Goal: Task Accomplishment & Management: Manage account settings

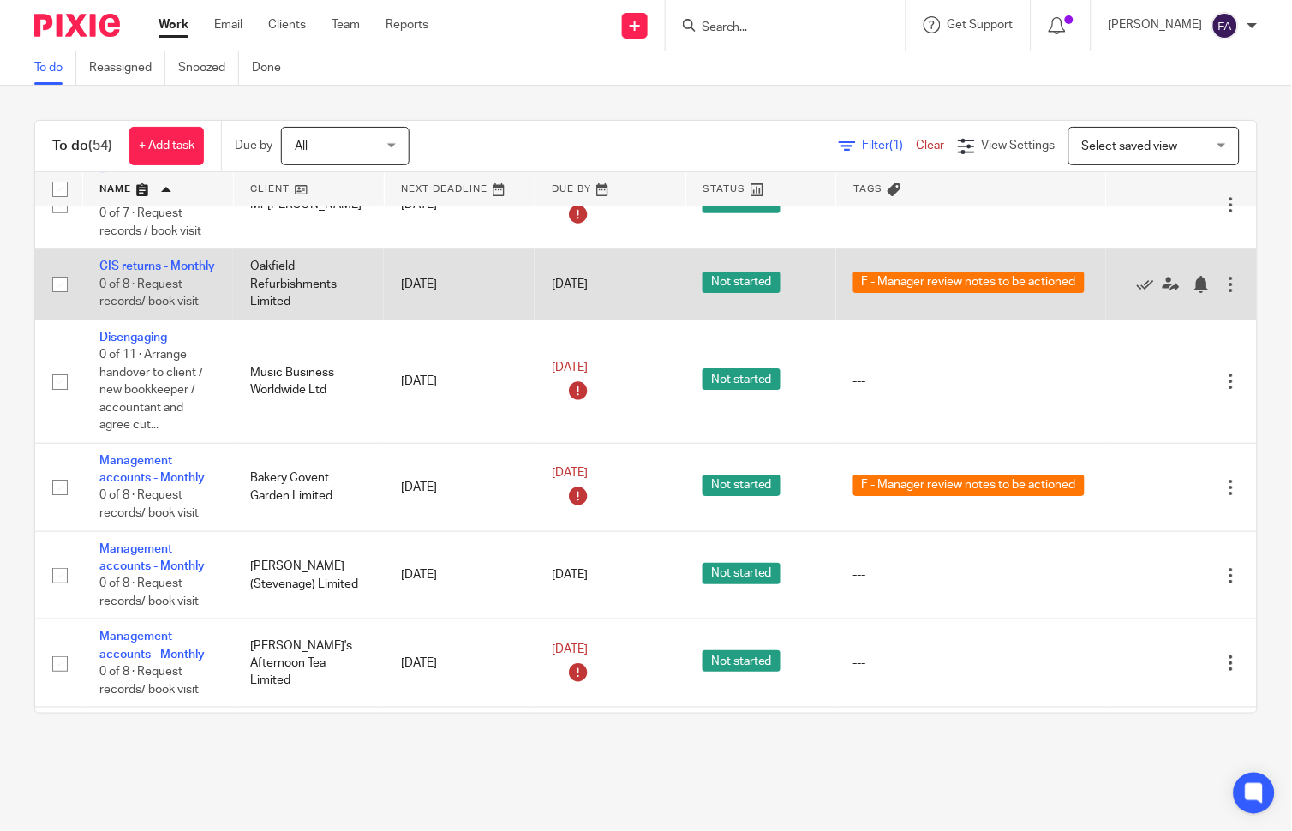
scroll to position [1333, 0]
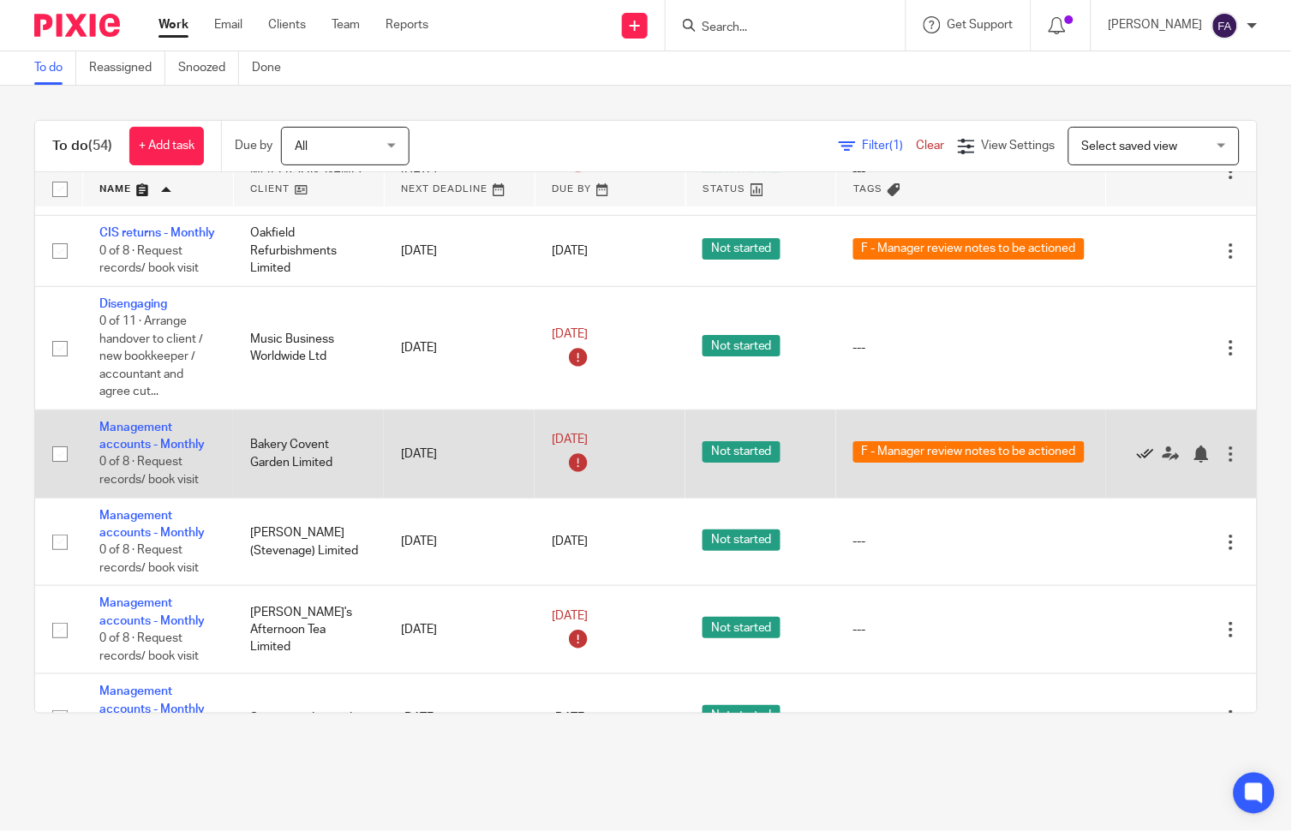
click at [1140, 463] on icon at bounding box center [1145, 454] width 17 height 17
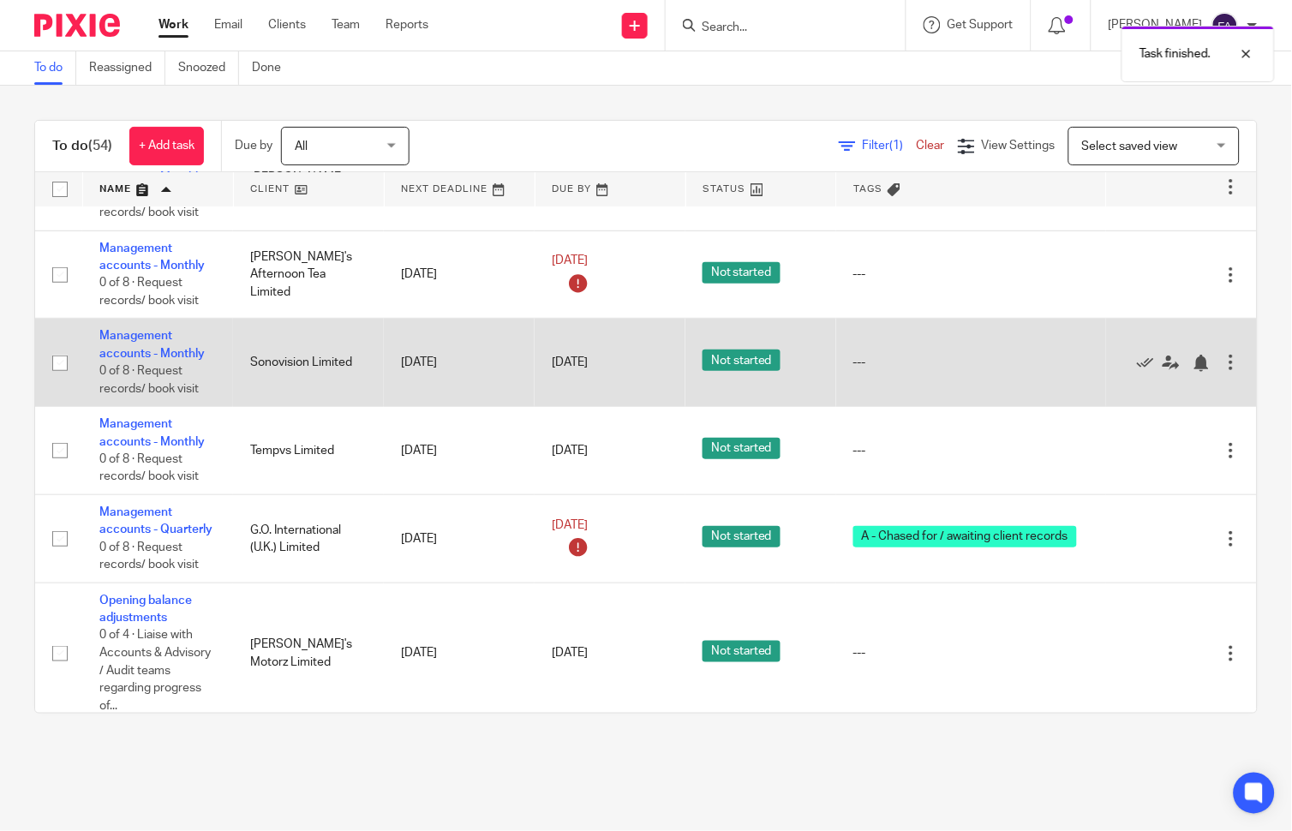
scroll to position [1618, 0]
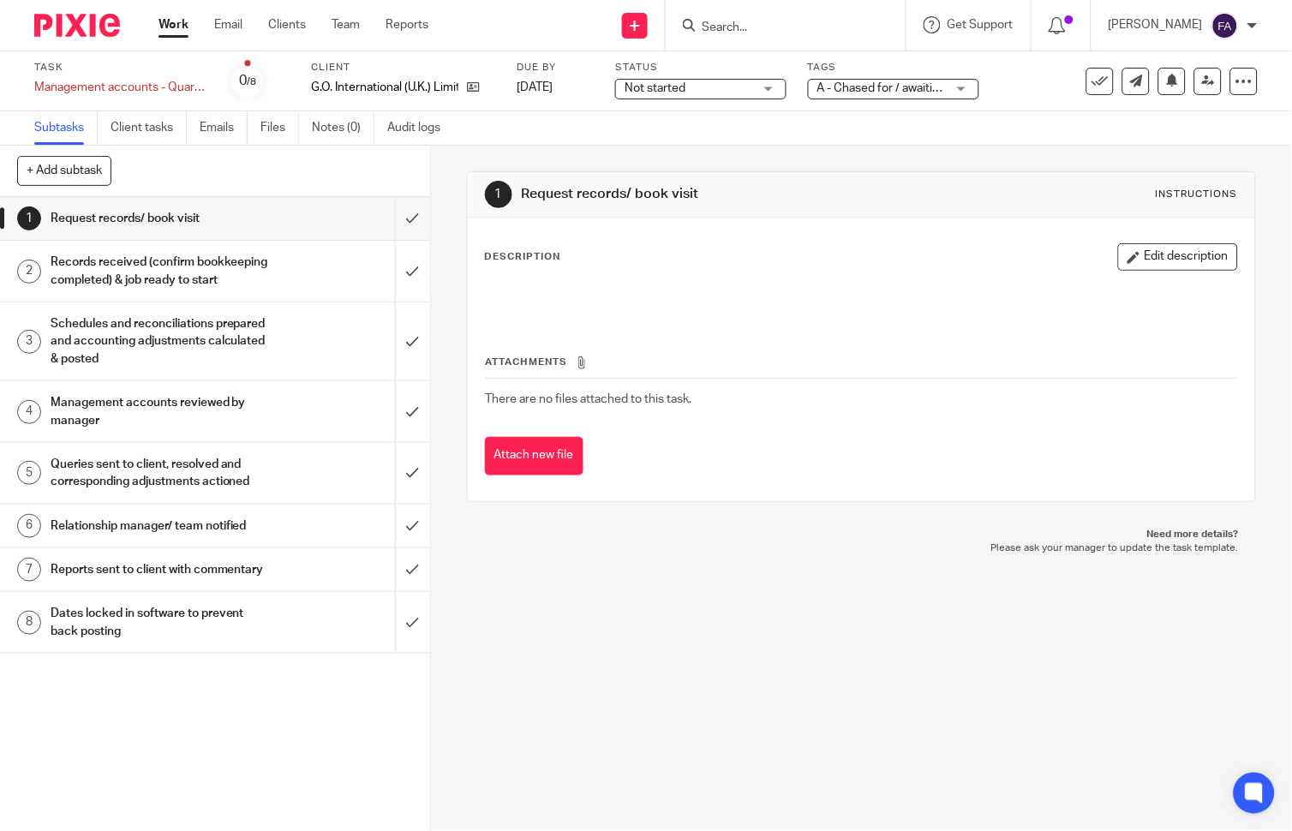
click at [928, 79] on div "A - Chased for / awaiting client records" at bounding box center [893, 89] width 171 height 21
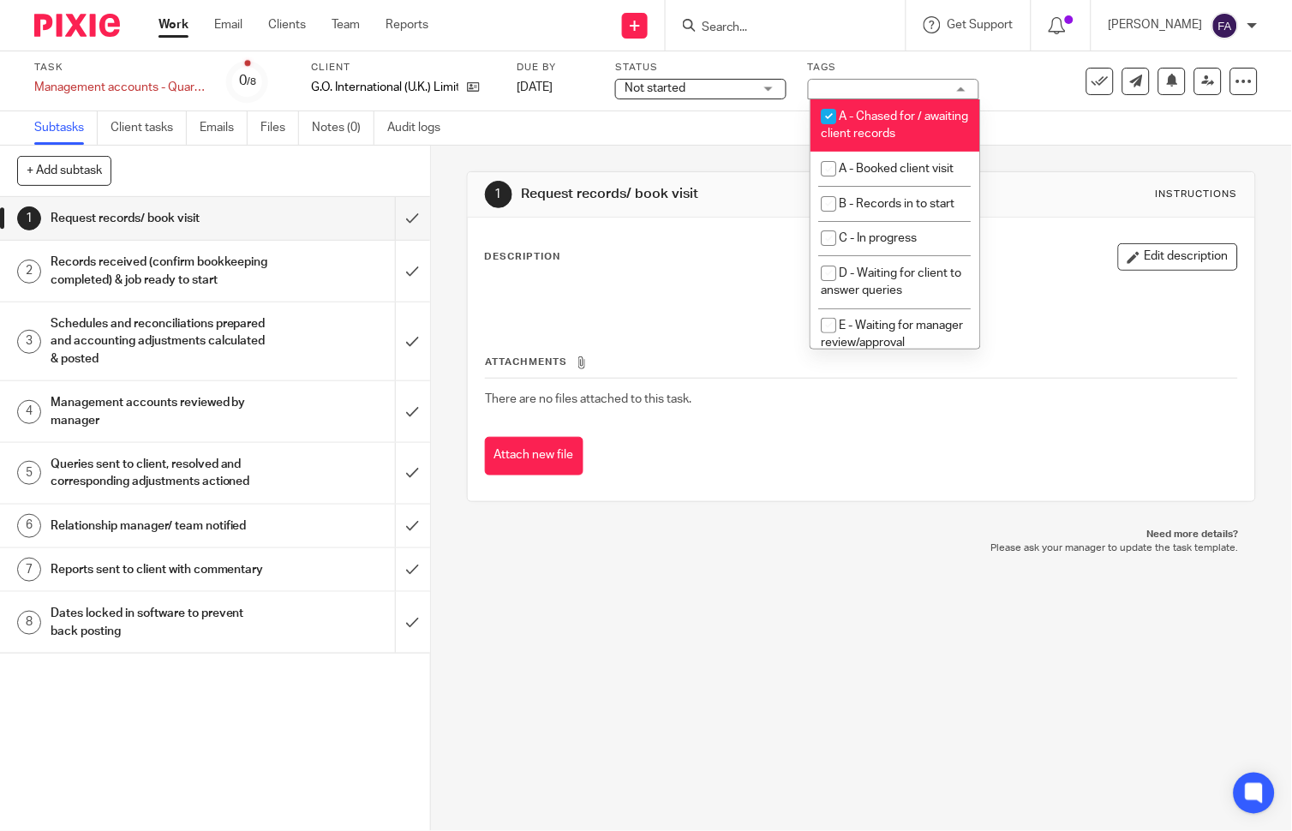
click at [886, 135] on span "A - Chased for / awaiting client records" at bounding box center [895, 126] width 147 height 30
checkbox input "false"
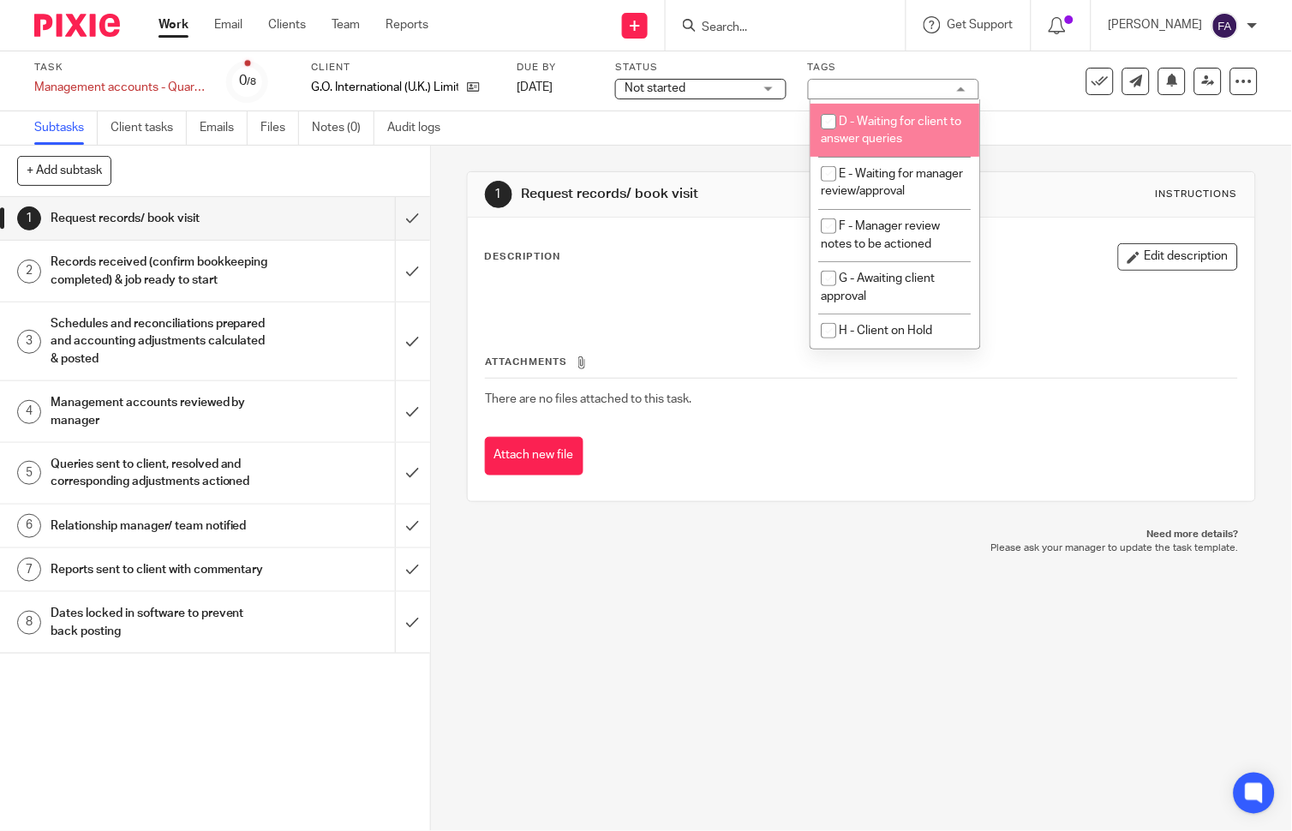
scroll to position [211, 0]
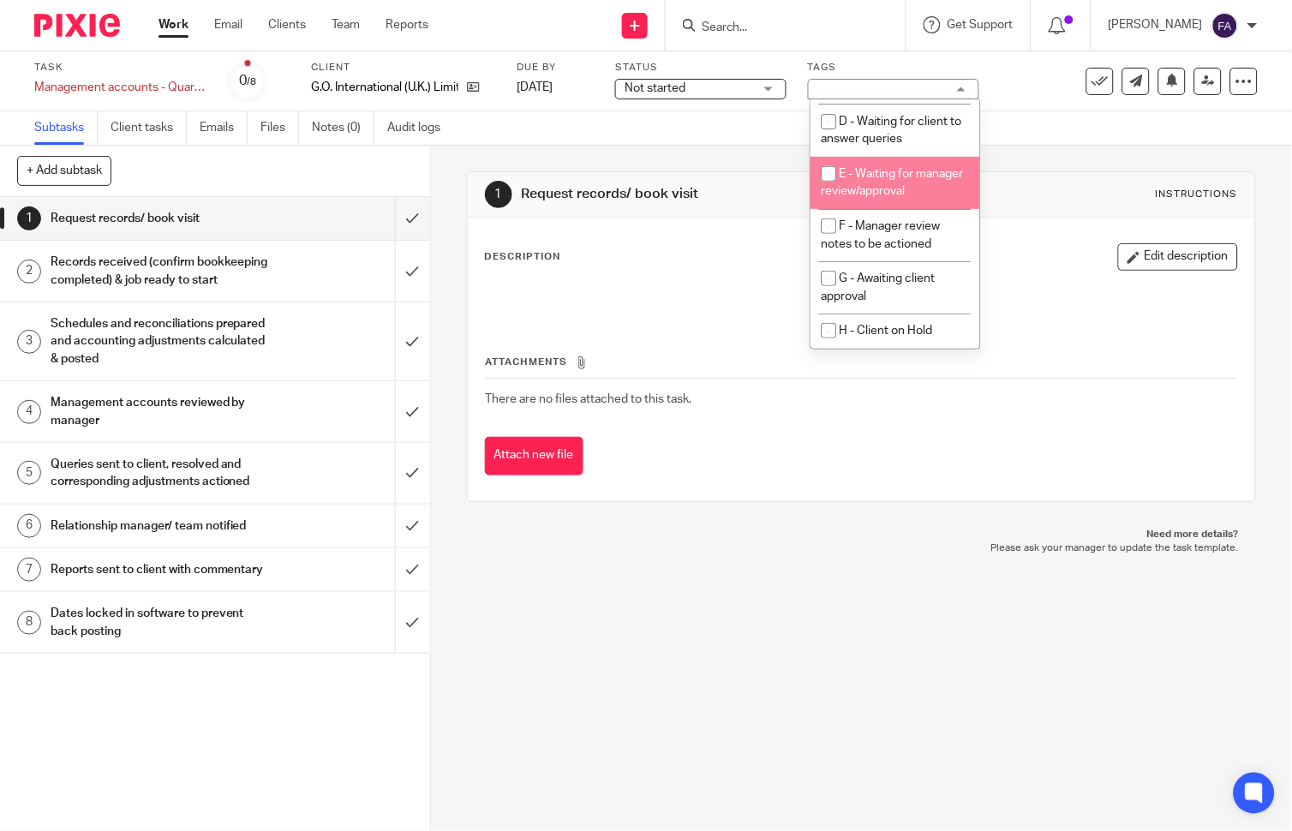
click at [904, 177] on li "E - Waiting for manager review/approval" at bounding box center [896, 183] width 170 height 52
checkbox input "true"
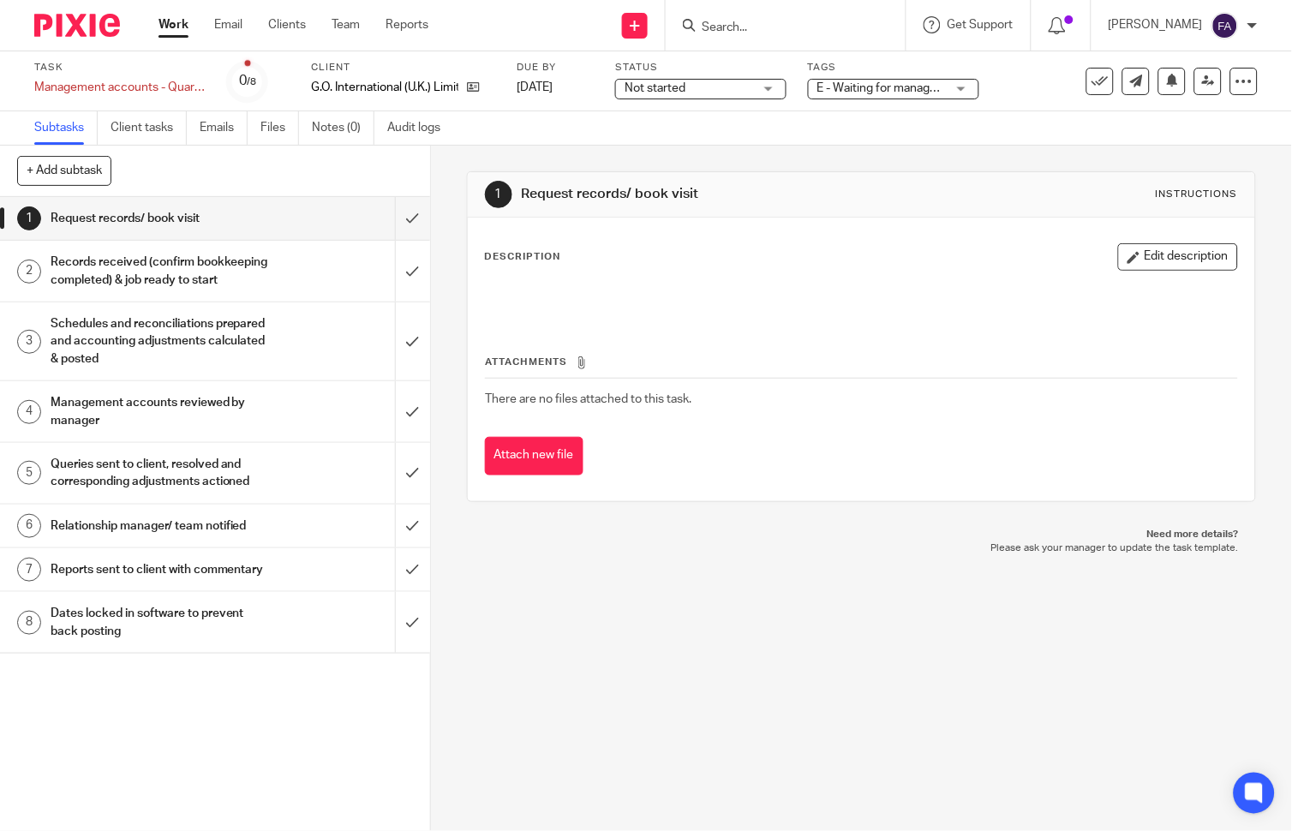
click at [1066, 147] on div "1 Request records/ book visit Instructions Description Edit description Attachm…" at bounding box center [862, 337] width 790 height 382
click at [1202, 75] on icon at bounding box center [1208, 81] width 13 height 13
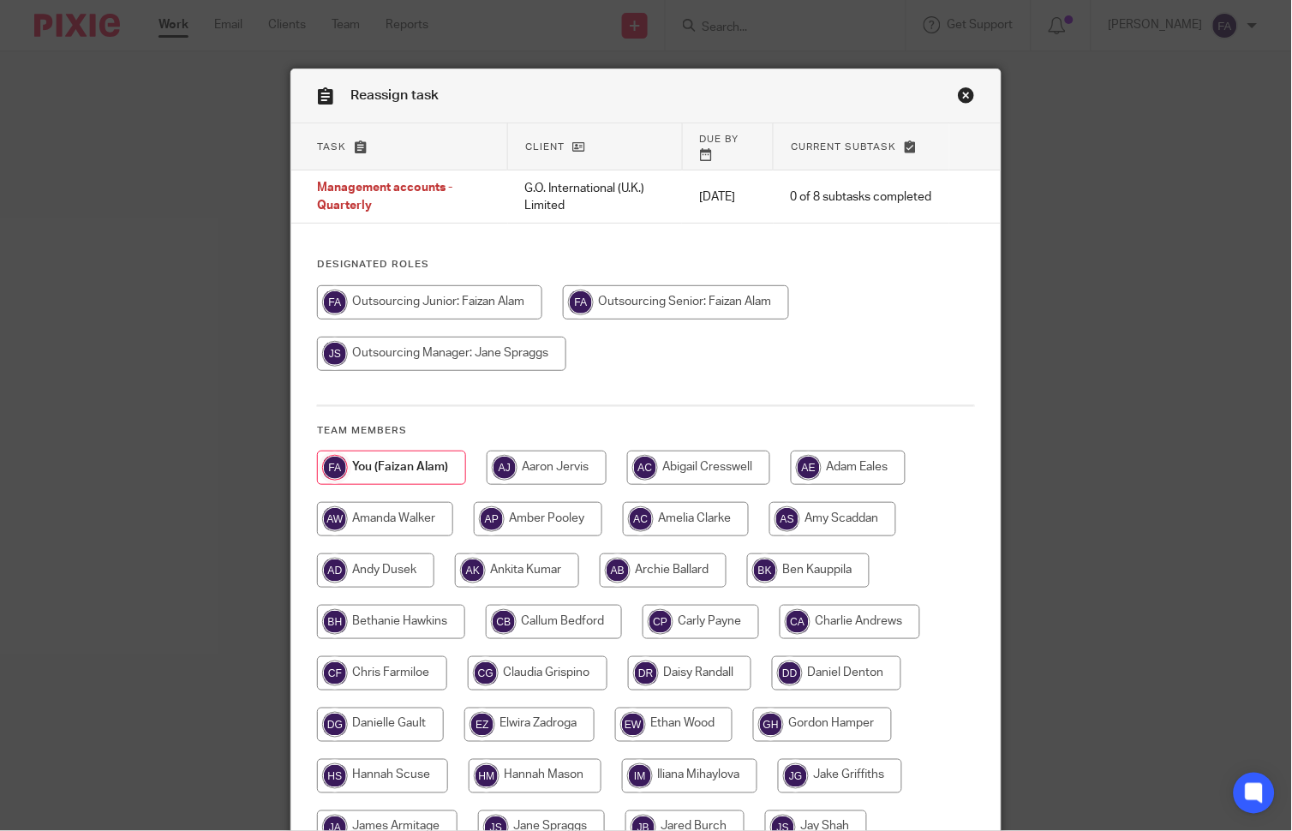
click at [509, 337] on input "radio" at bounding box center [441, 354] width 249 height 34
radio input "true"
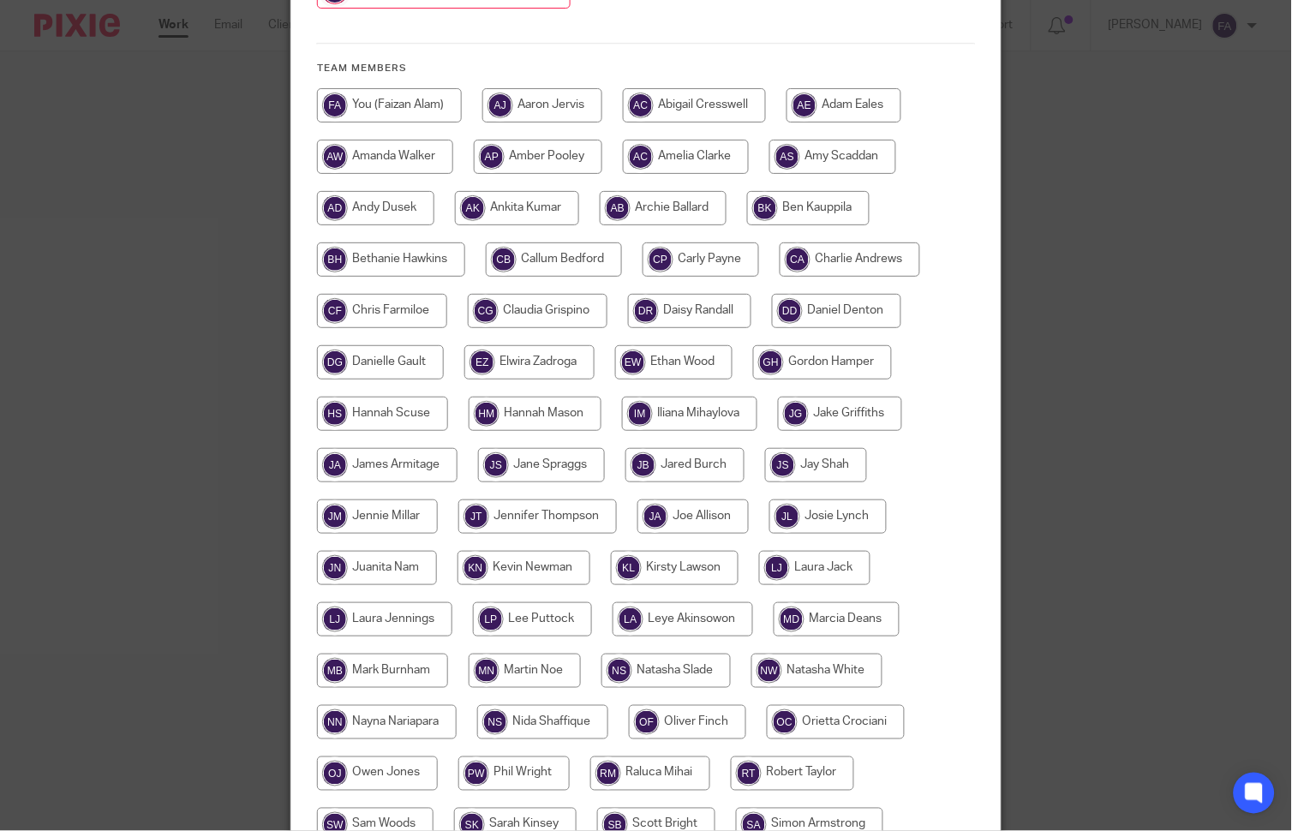
scroll to position [623, 0]
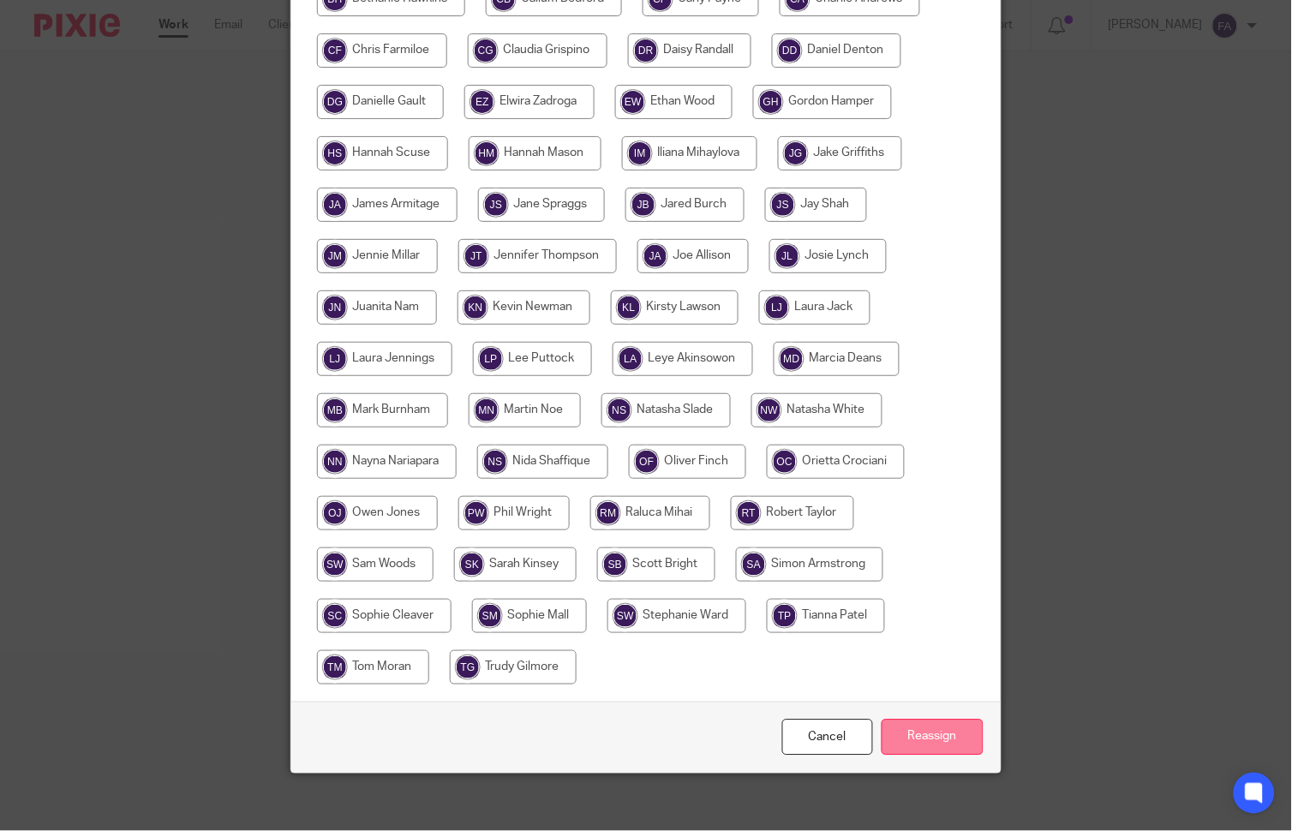
click at [938, 720] on input "Reassign" at bounding box center [933, 738] width 102 height 37
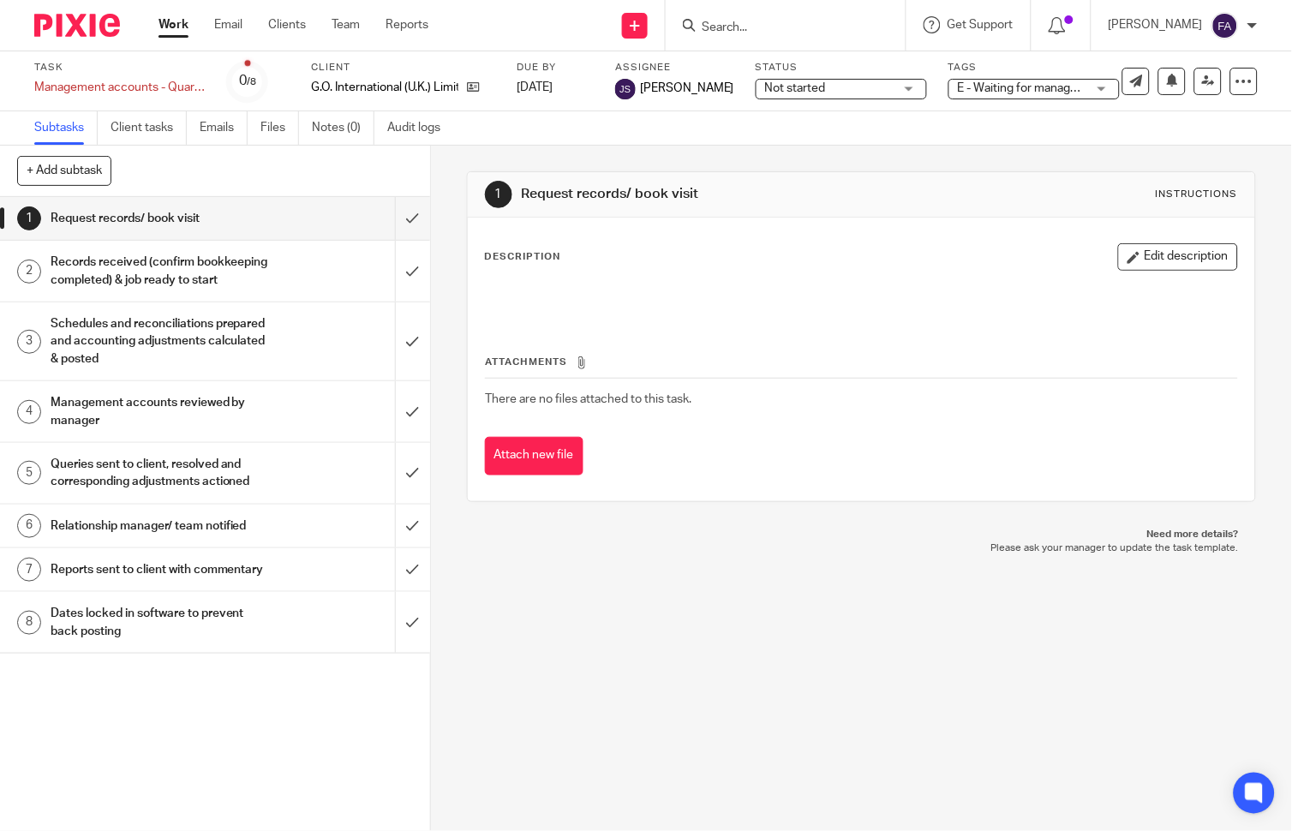
click at [1006, 94] on span "E - Waiting for manager review/approval" at bounding box center [1022, 89] width 129 height 18
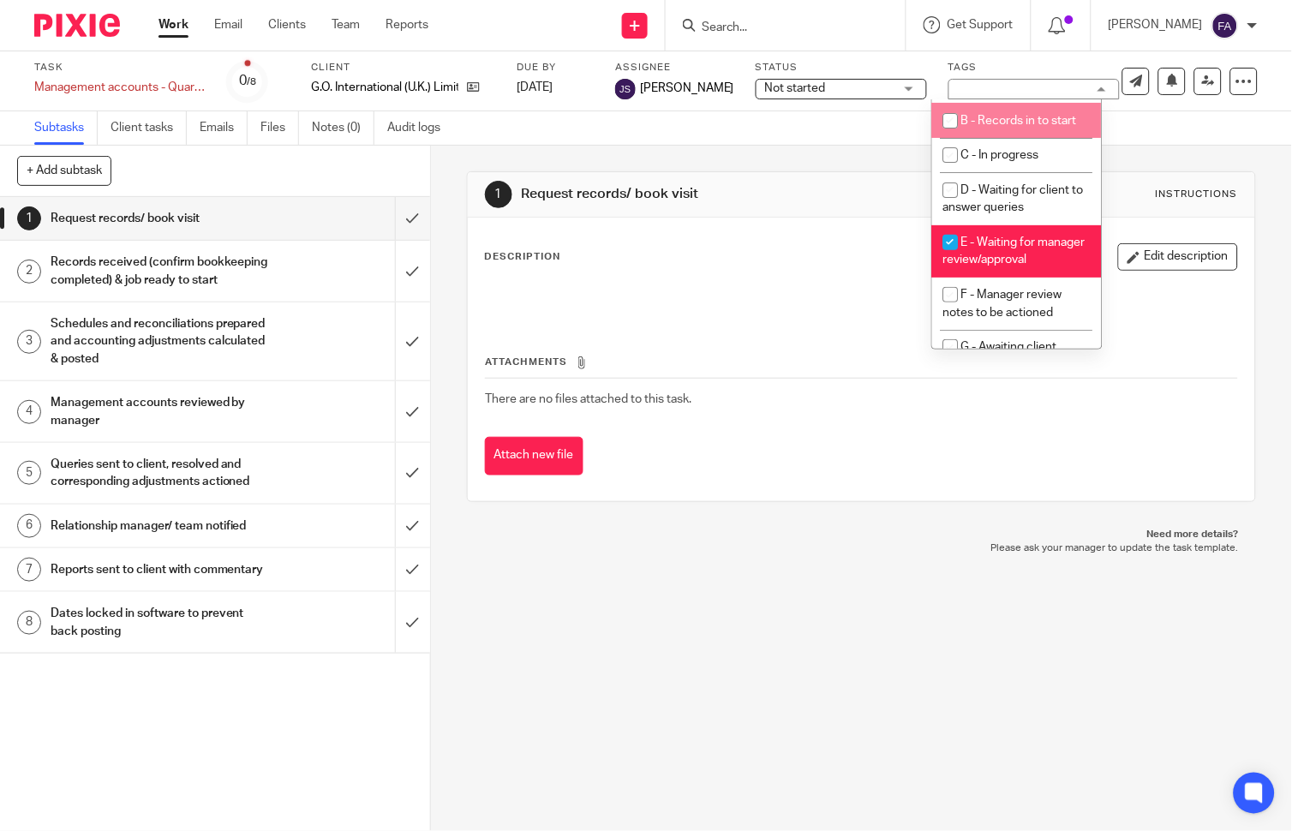
scroll to position [190, 0]
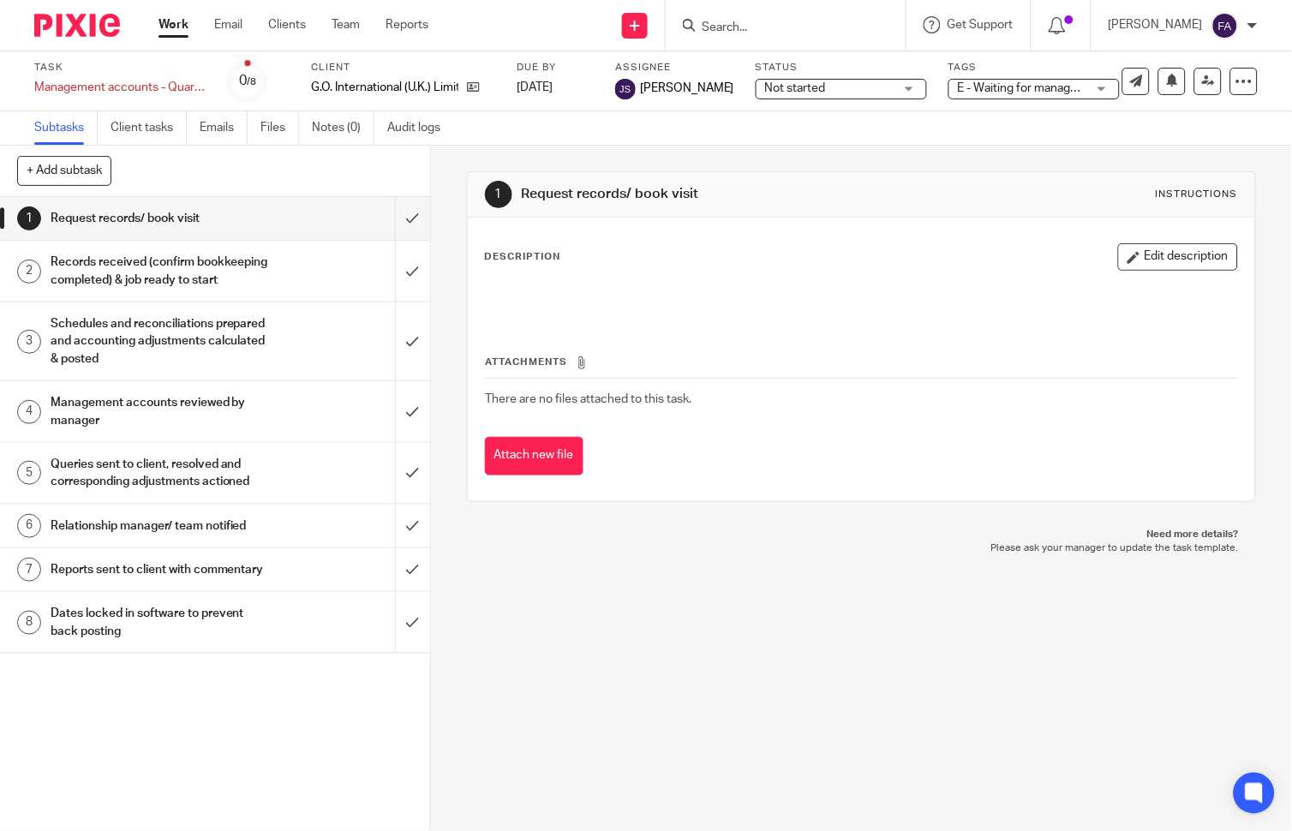
click at [726, 154] on div "1 Request records/ book visit Instructions Description Edit description Attachm…" at bounding box center [862, 337] width 790 height 382
